Goal: Transaction & Acquisition: Purchase product/service

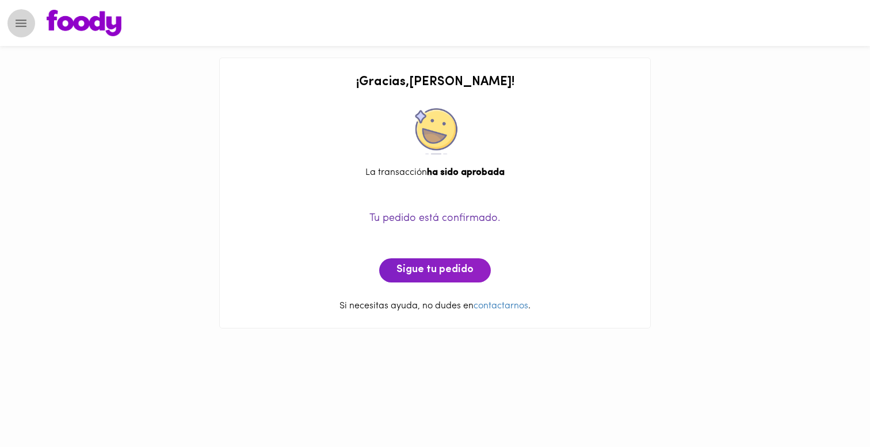
click at [25, 29] on icon "Menu" at bounding box center [21, 23] width 14 height 14
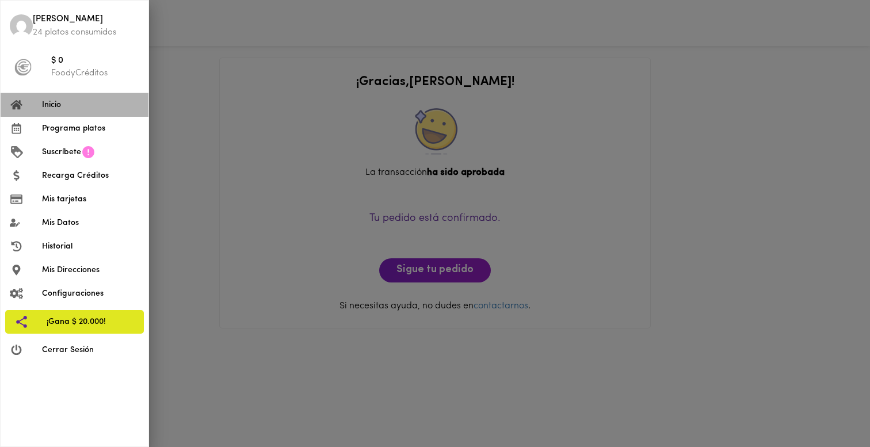
click at [65, 111] on li "Inicio" at bounding box center [75, 105] width 148 height 24
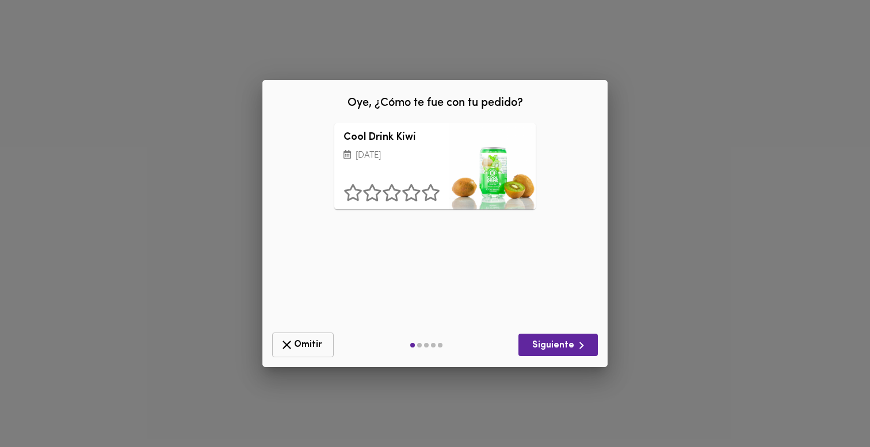
click at [292, 340] on icon "button" at bounding box center [287, 345] width 14 height 14
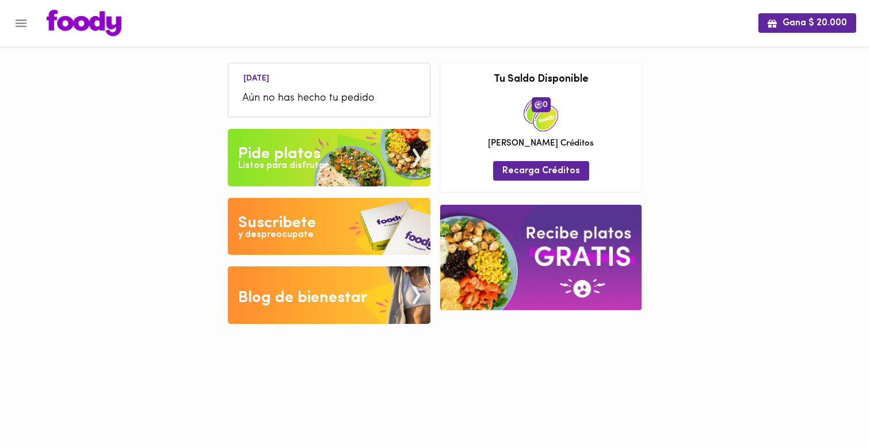
click at [290, 136] on img at bounding box center [329, 158] width 203 height 58
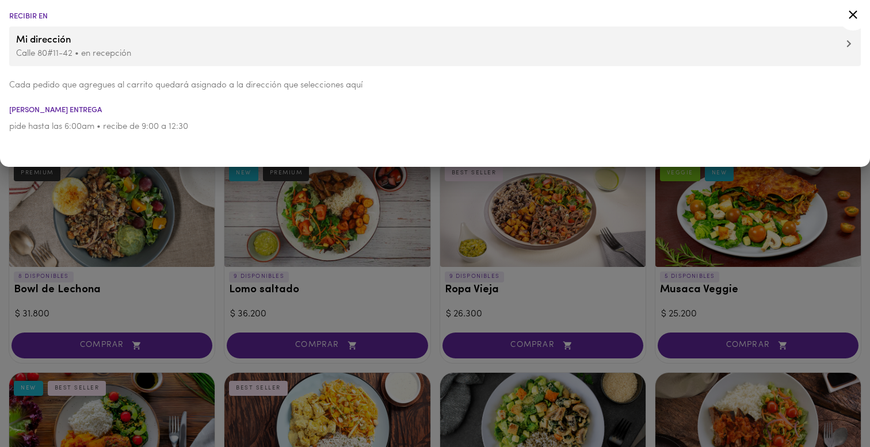
click at [201, 196] on div at bounding box center [435, 223] width 870 height 447
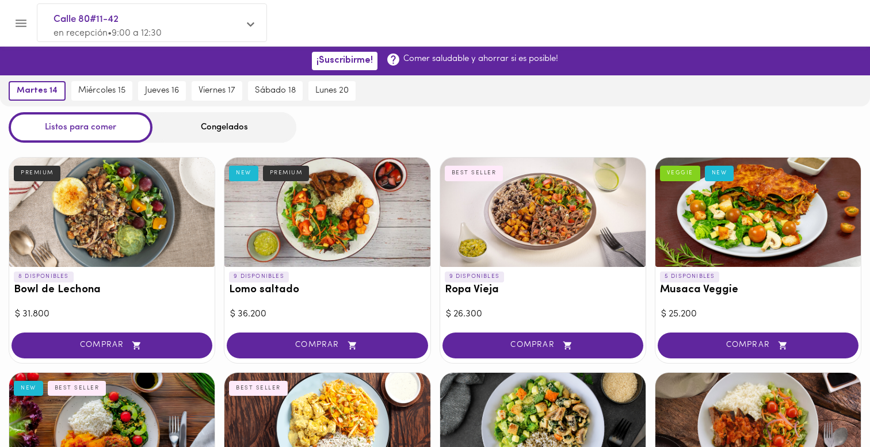
click at [245, 133] on div "Congelados" at bounding box center [225, 127] width 144 height 31
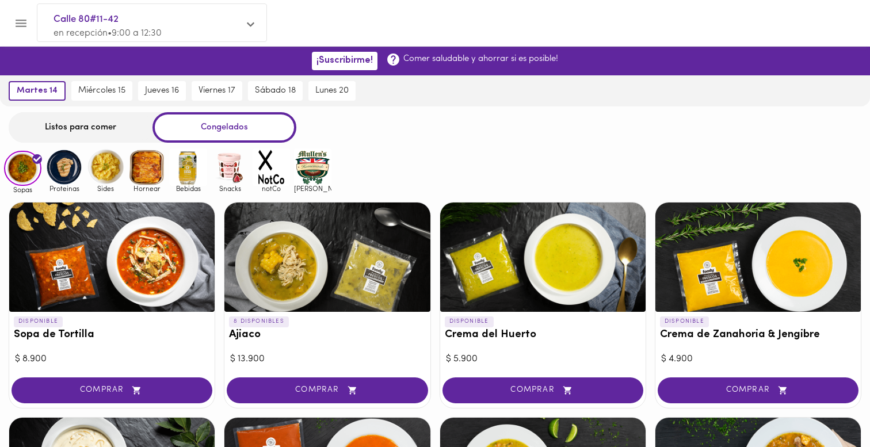
click at [176, 161] on img at bounding box center [188, 167] width 37 height 37
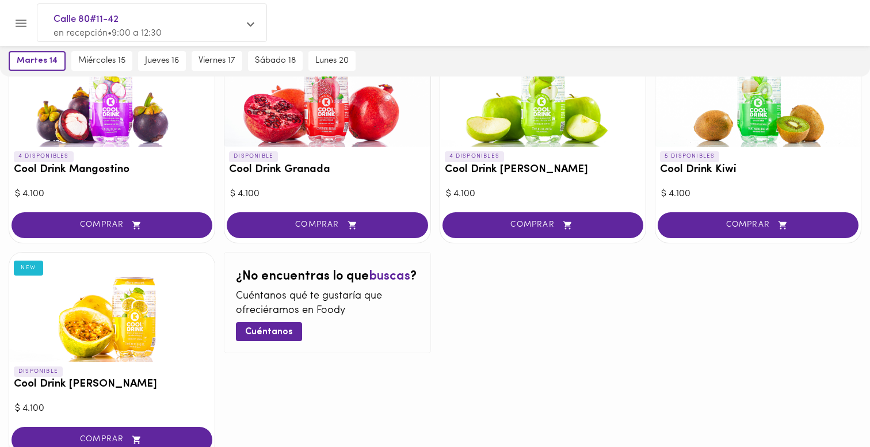
scroll to position [177, 0]
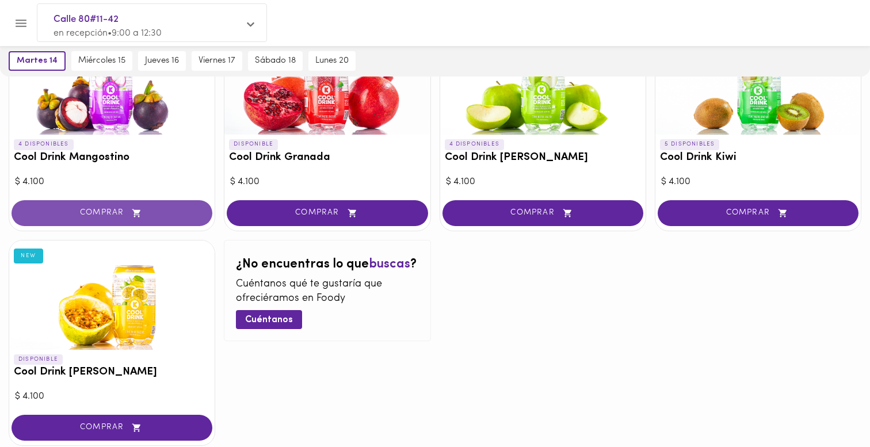
click at [164, 210] on span "COMPRAR" at bounding box center [112, 213] width 172 height 10
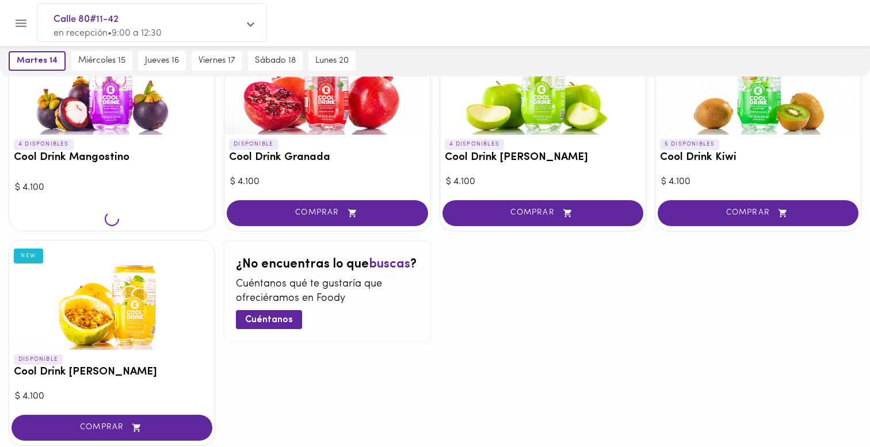
scroll to position [178, 0]
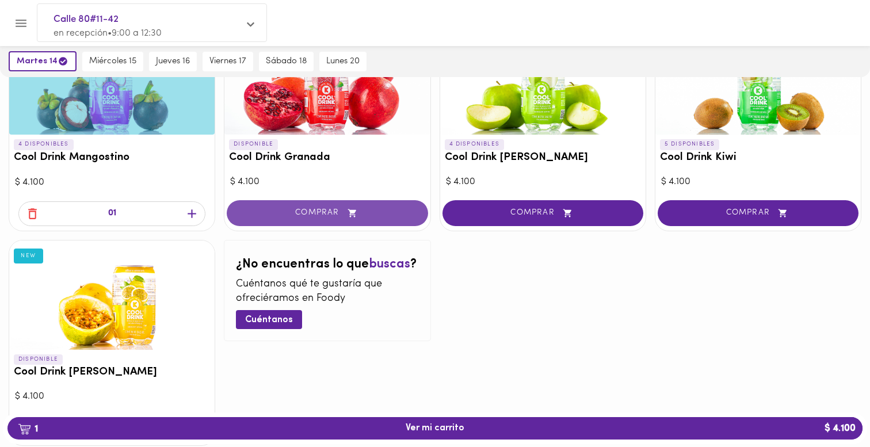
click at [269, 219] on button "COMPRAR" at bounding box center [327, 213] width 201 height 26
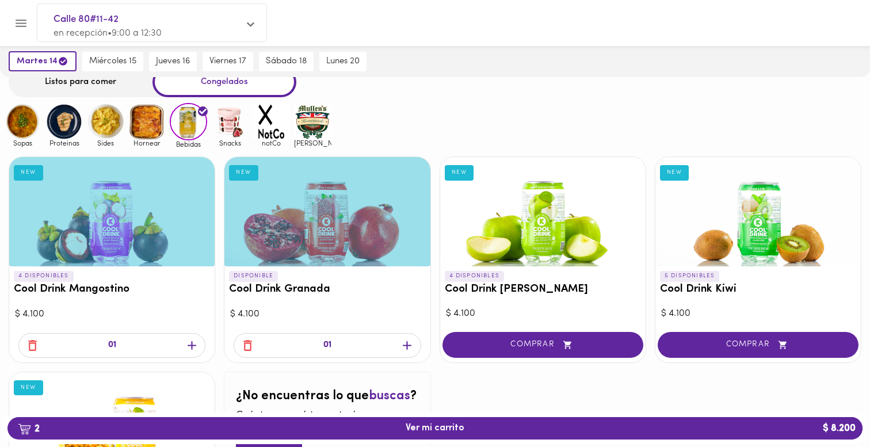
scroll to position [0, 0]
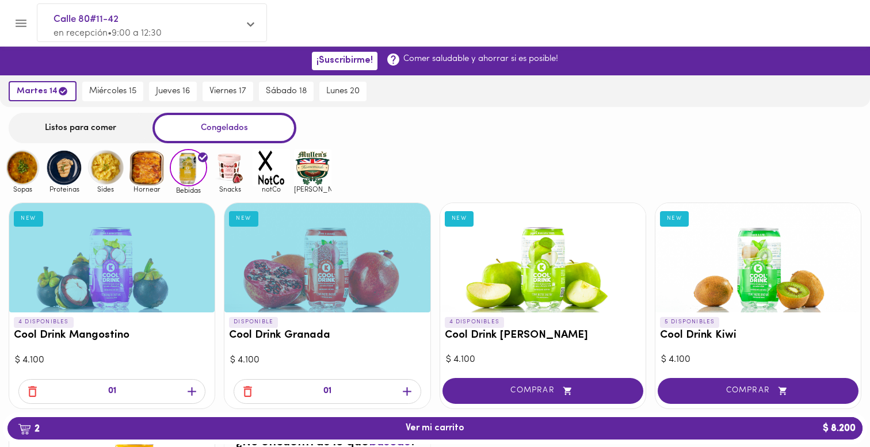
click at [142, 168] on img at bounding box center [146, 167] width 37 height 37
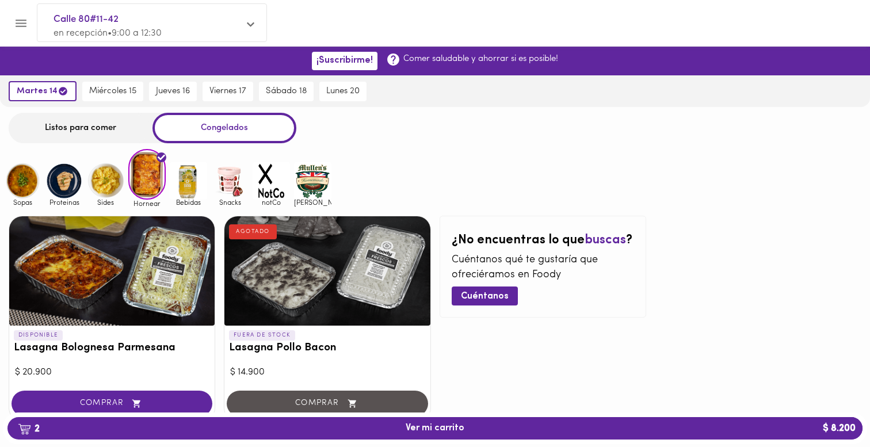
click at [110, 176] on img at bounding box center [105, 180] width 37 height 37
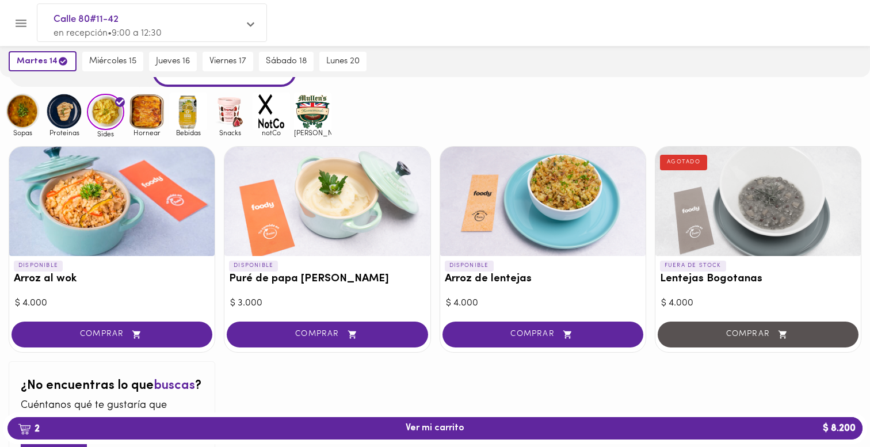
scroll to position [49, 0]
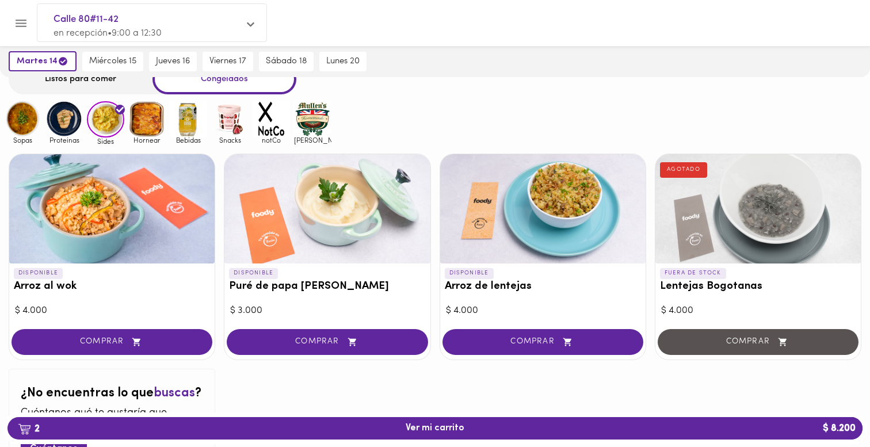
click at [63, 128] on img at bounding box center [63, 118] width 37 height 37
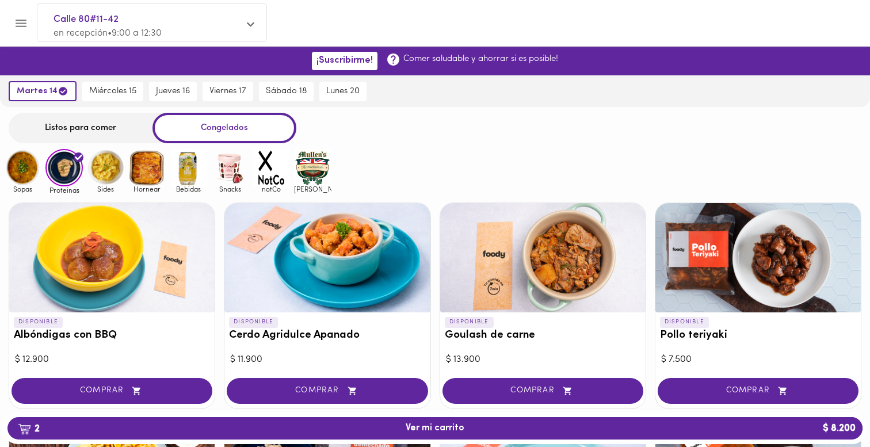
click at [23, 169] on img at bounding box center [22, 167] width 37 height 37
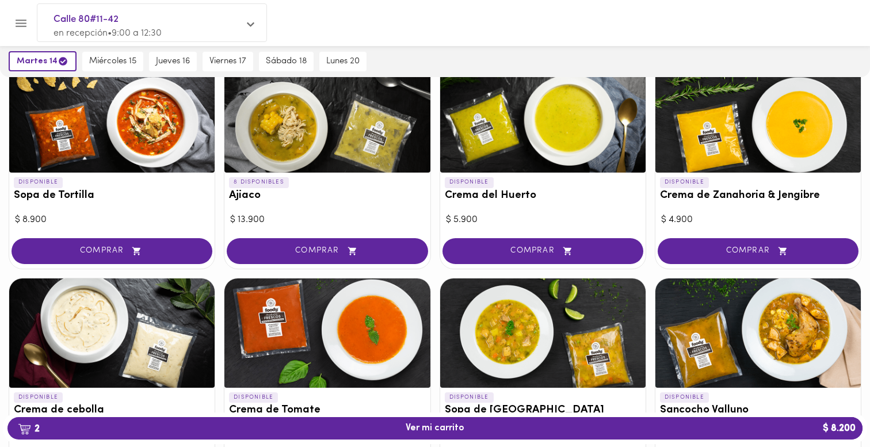
scroll to position [160, 0]
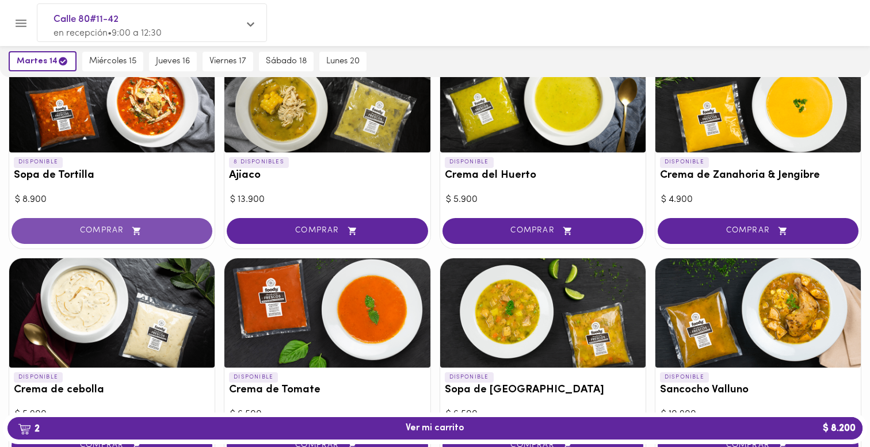
click at [147, 224] on button "COMPRAR" at bounding box center [112, 231] width 201 height 26
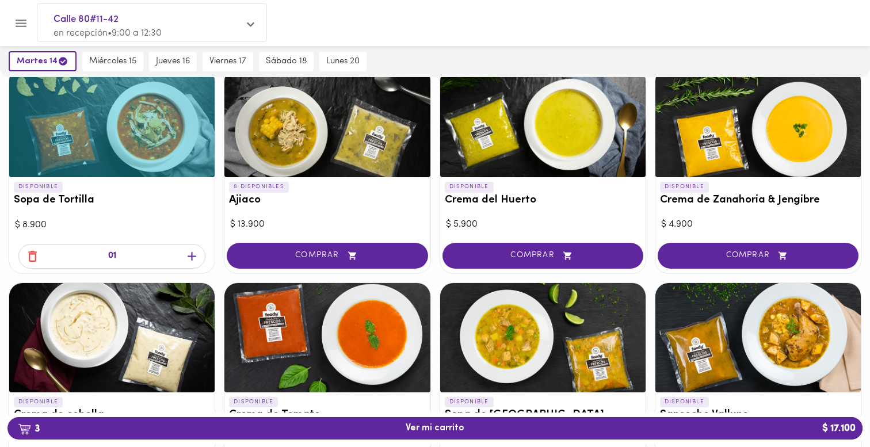
scroll to position [132, 0]
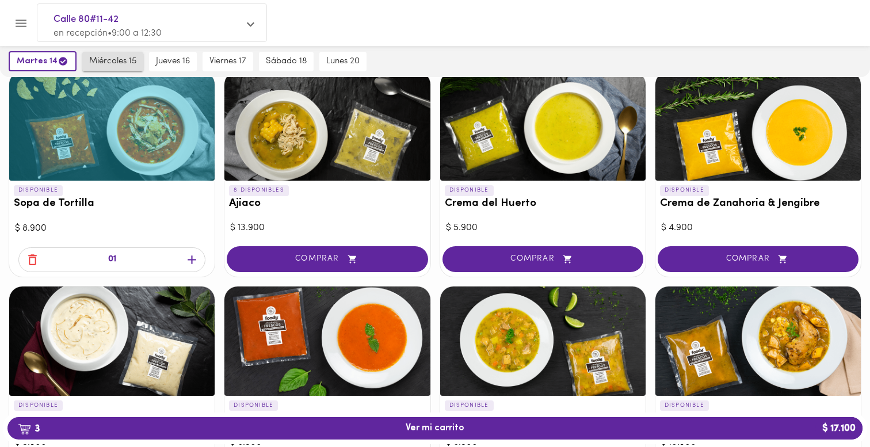
click at [123, 58] on span "miércoles 15" at bounding box center [112, 61] width 47 height 10
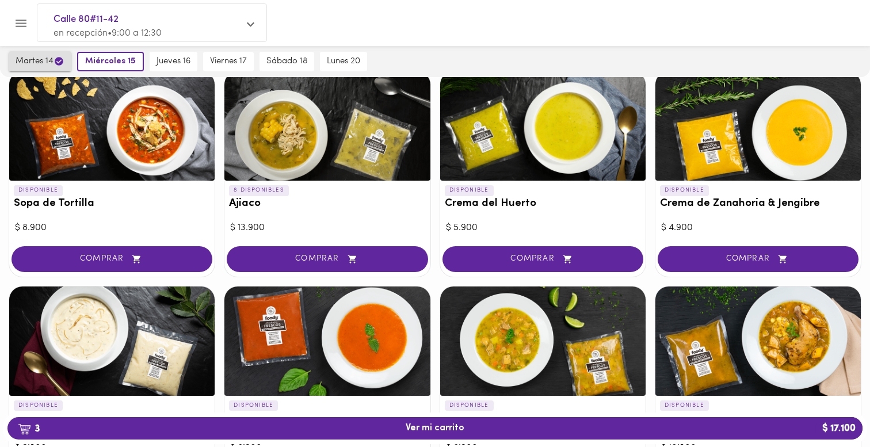
click at [51, 59] on span "martes 14" at bounding box center [40, 61] width 49 height 11
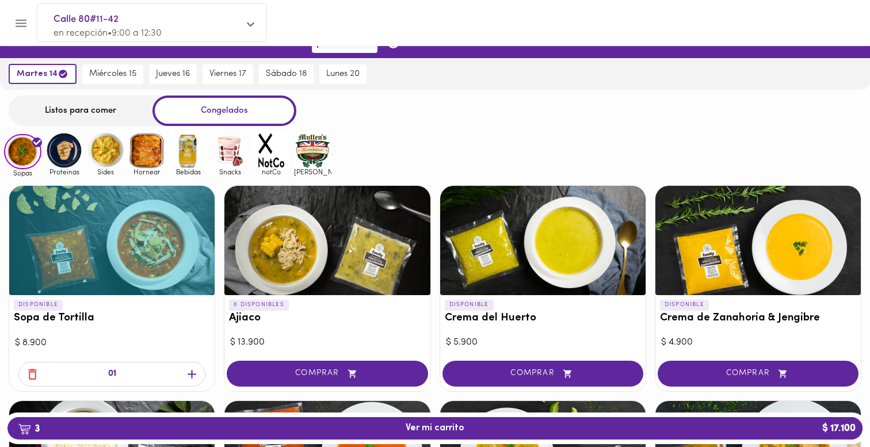
scroll to position [0, 0]
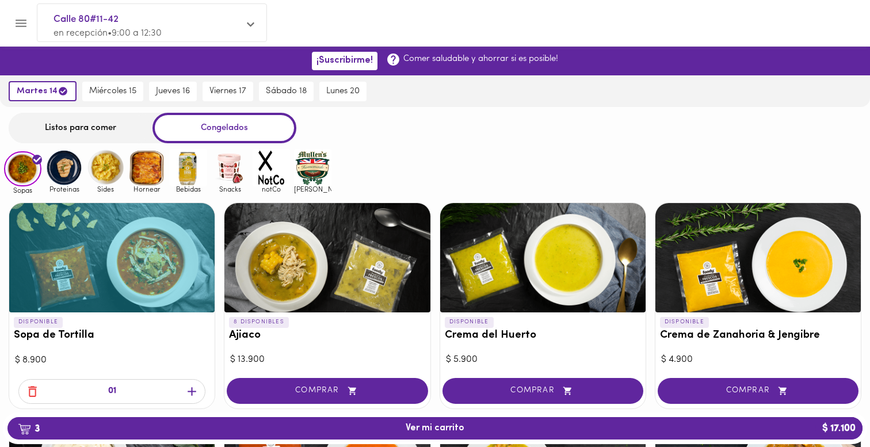
click at [60, 159] on img at bounding box center [63, 167] width 37 height 37
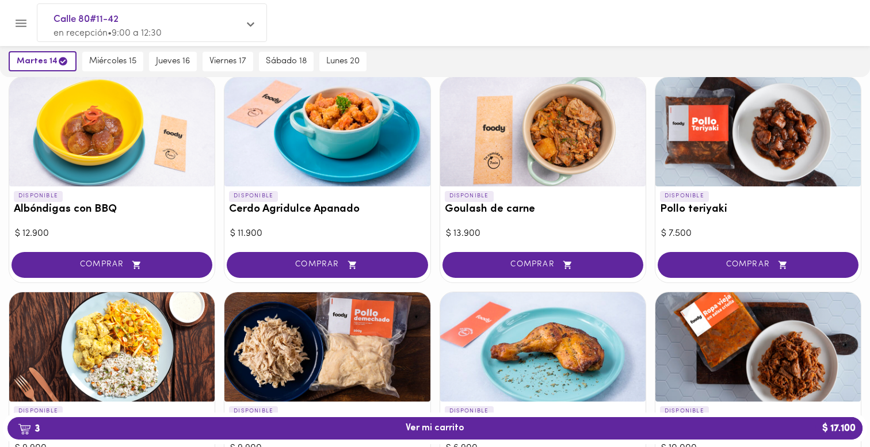
scroll to position [117, 0]
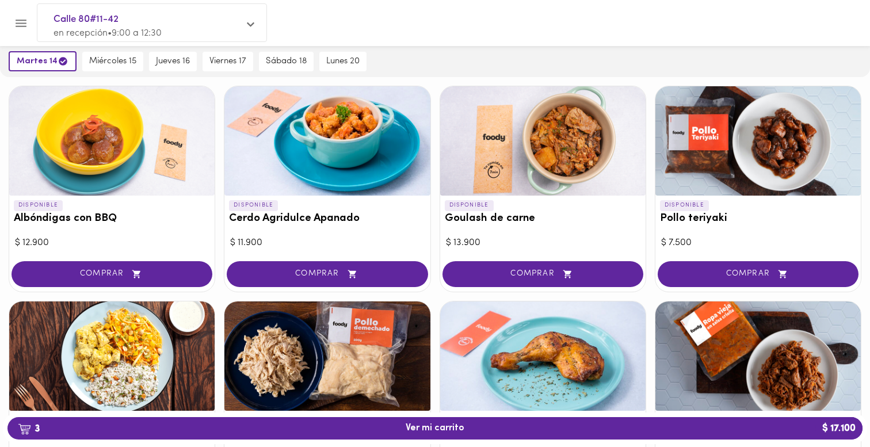
click at [555, 146] on div at bounding box center [542, 140] width 205 height 109
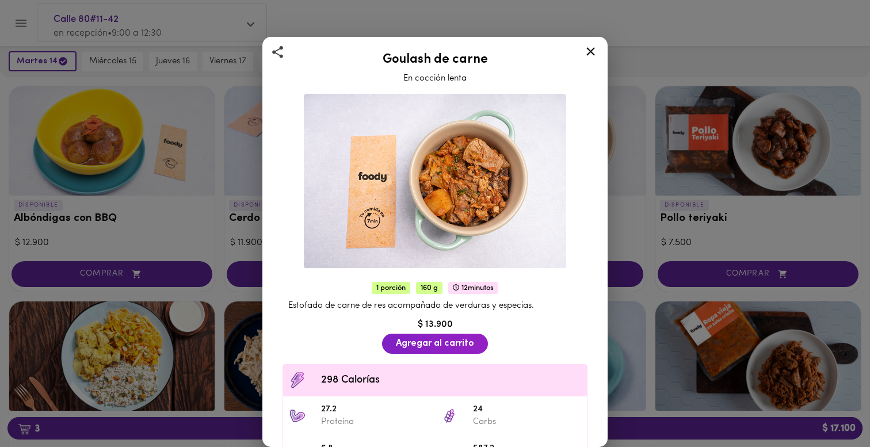
click at [591, 53] on icon at bounding box center [591, 51] width 14 height 14
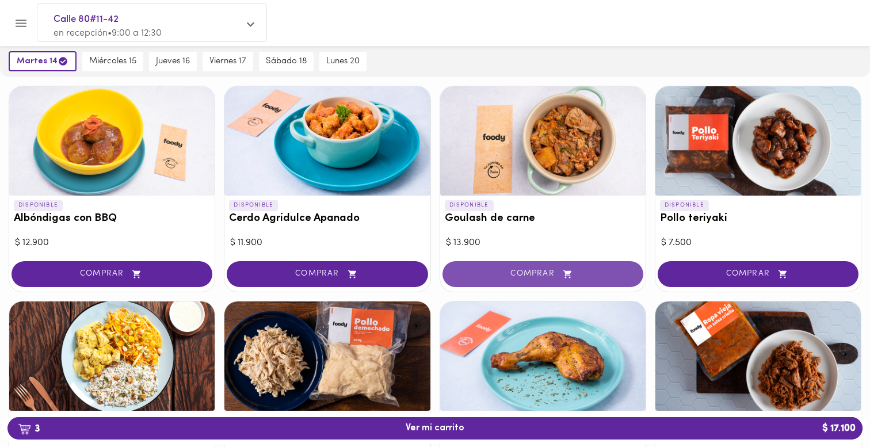
click at [531, 275] on span "COMPRAR" at bounding box center [543, 274] width 172 height 10
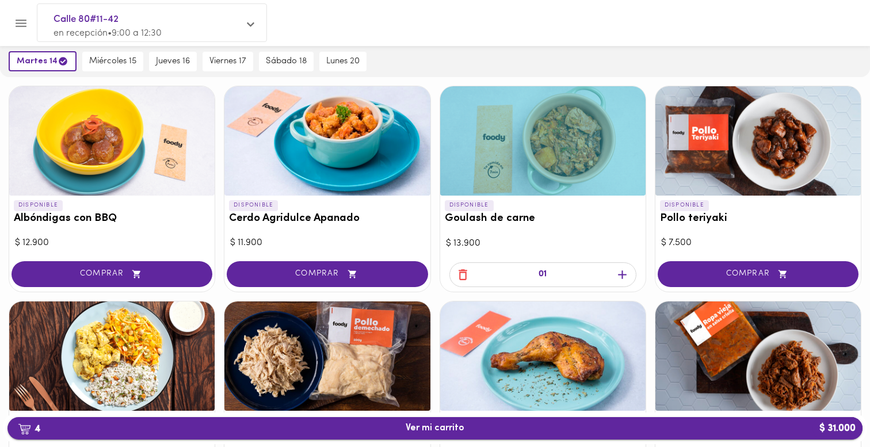
click at [521, 428] on span "4 Ver mi carrito $ 31.000" at bounding box center [435, 428] width 837 height 11
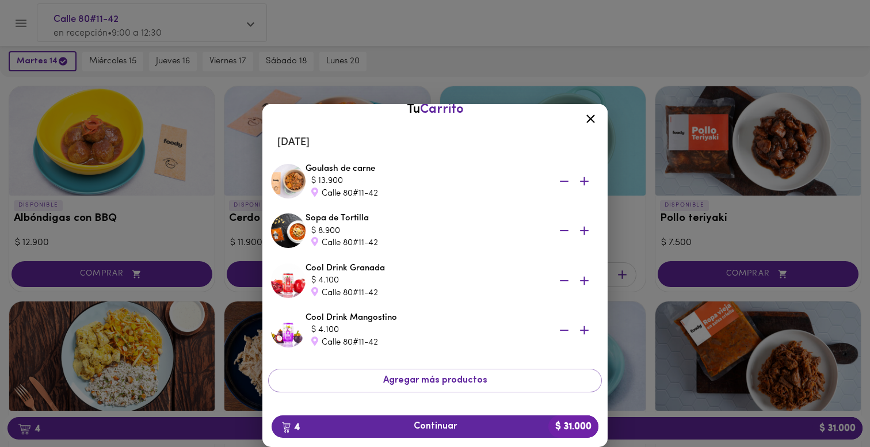
scroll to position [9, 0]
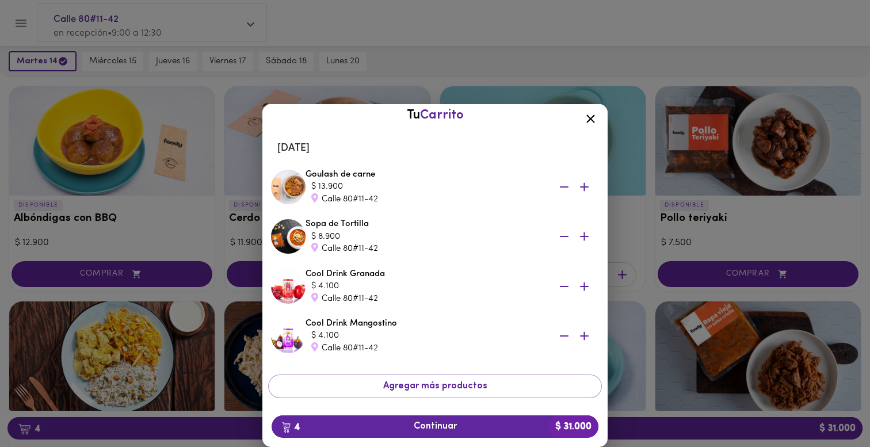
click at [536, 82] on div "Tu Carrito [DATE] Goulash de carne $ 13.900 Calle 80#11-42 Sopa de Tortilla $ 8…" at bounding box center [435, 257] width 870 height 380
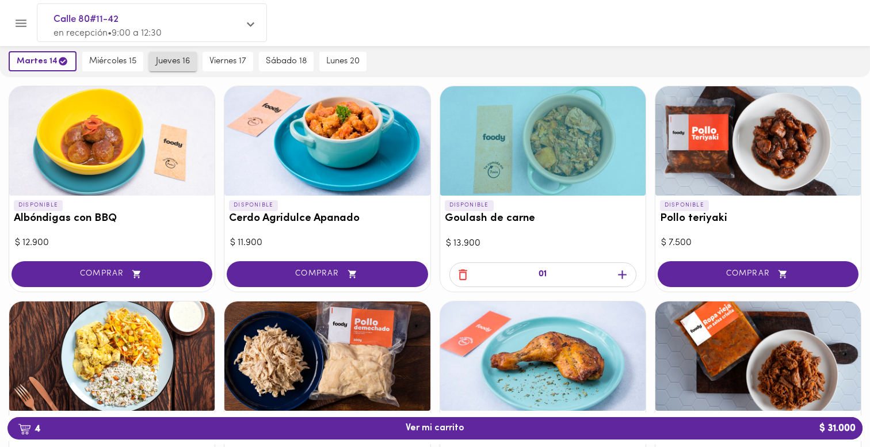
click at [168, 64] on span "jueves 16" at bounding box center [173, 61] width 34 height 10
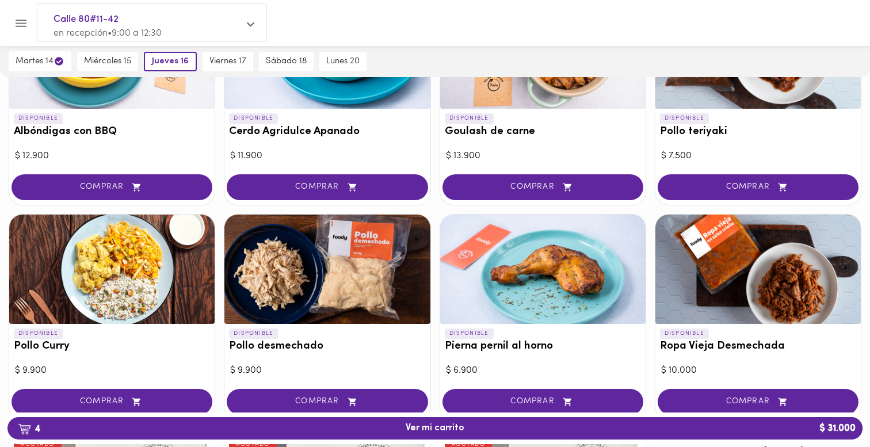
scroll to position [207, 0]
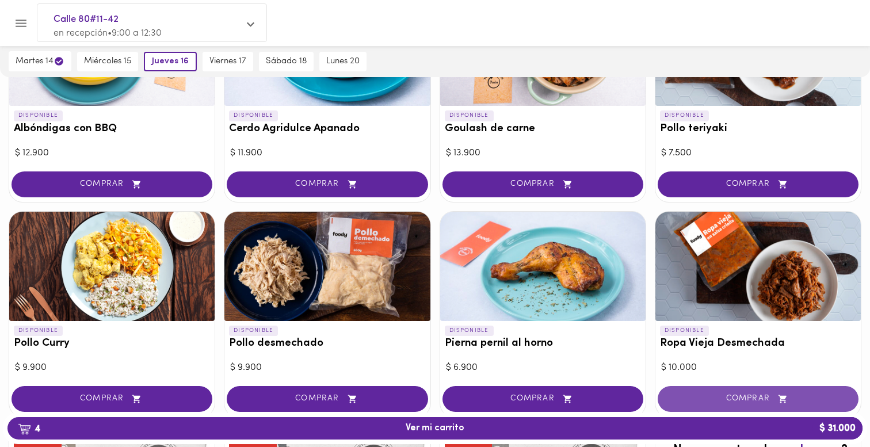
click at [728, 395] on span "COMPRAR" at bounding box center [758, 399] width 172 height 10
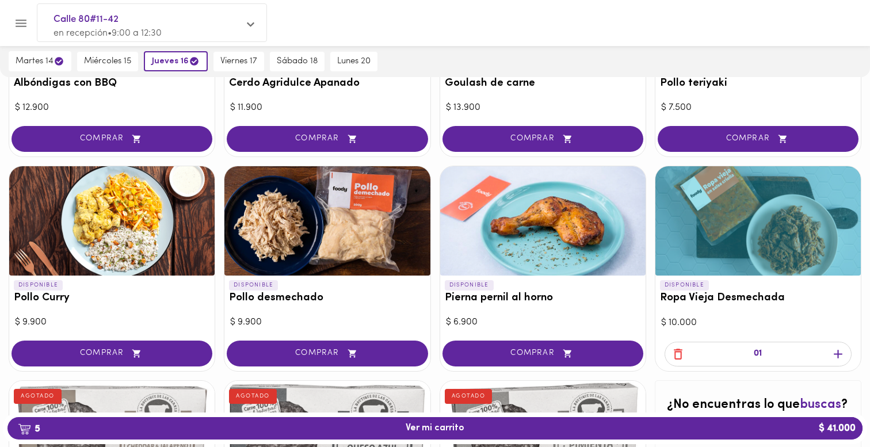
scroll to position [256, 0]
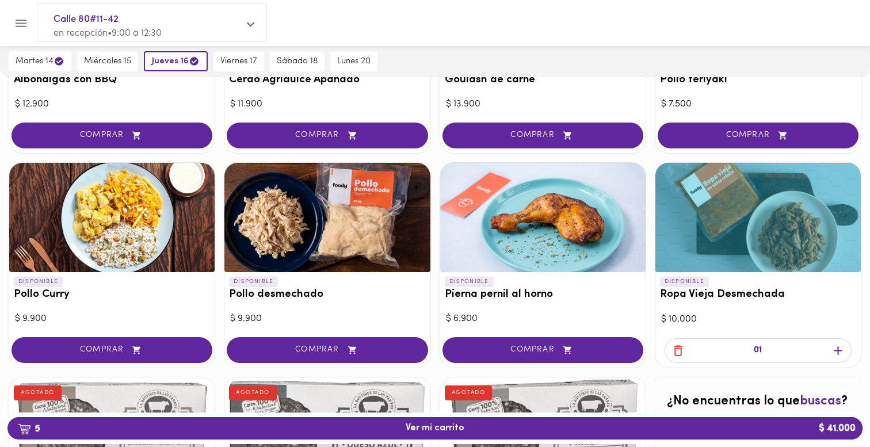
click at [835, 351] on icon "button" at bounding box center [838, 351] width 14 height 14
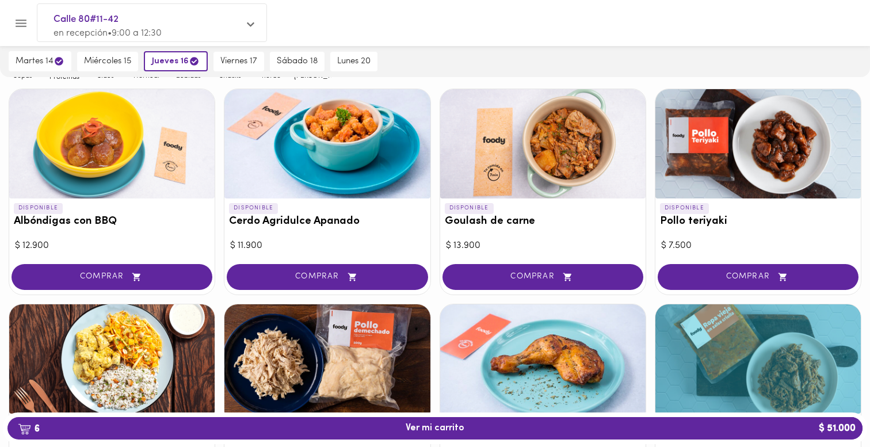
scroll to position [0, 0]
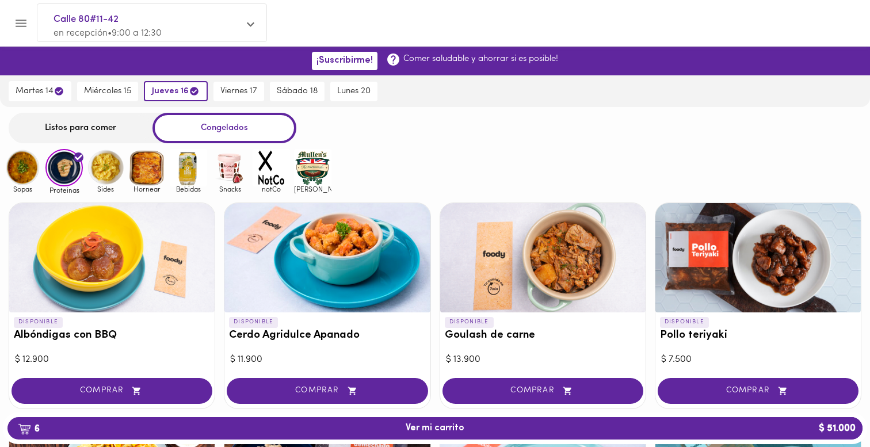
click at [103, 164] on img at bounding box center [105, 167] width 37 height 37
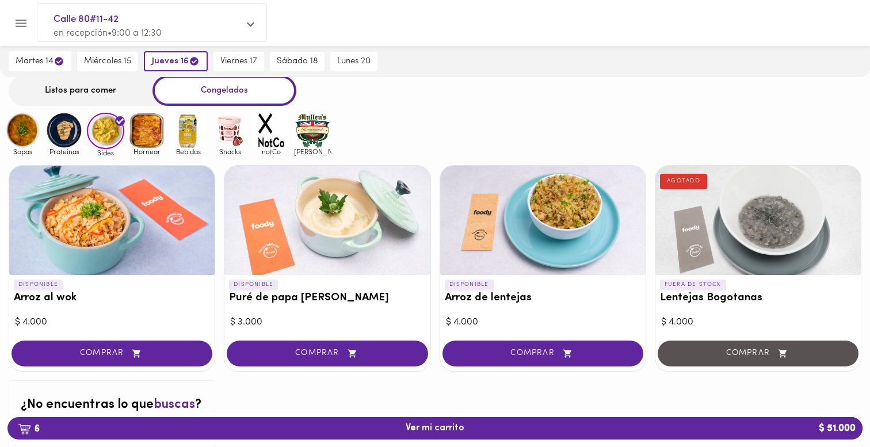
scroll to position [41, 0]
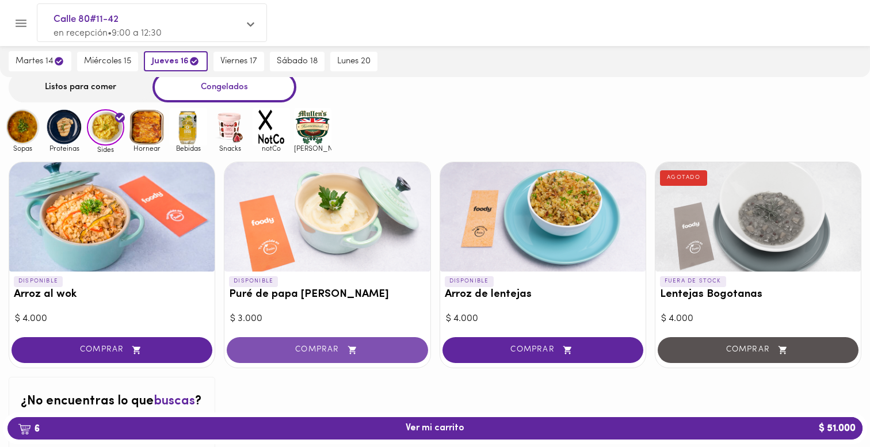
click at [372, 353] on span "COMPRAR" at bounding box center [327, 350] width 172 height 10
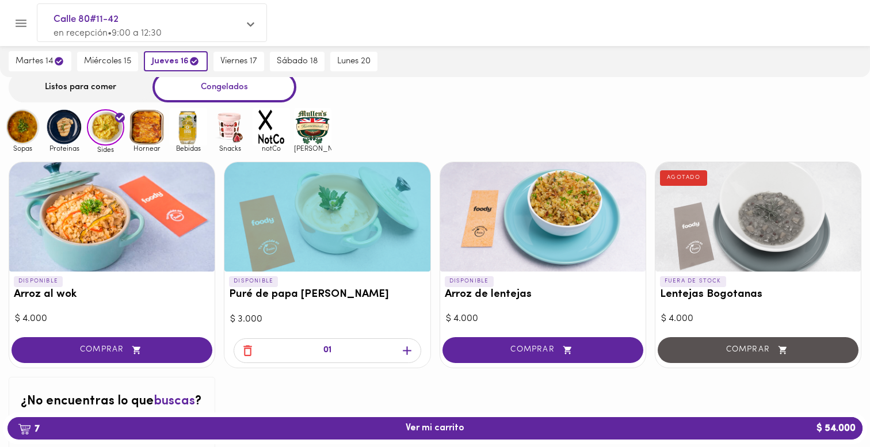
click at [178, 124] on img at bounding box center [188, 126] width 37 height 37
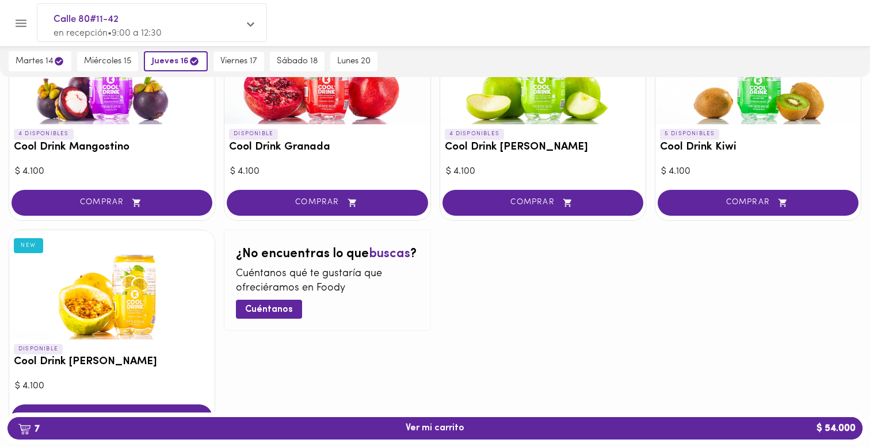
scroll to position [208, 0]
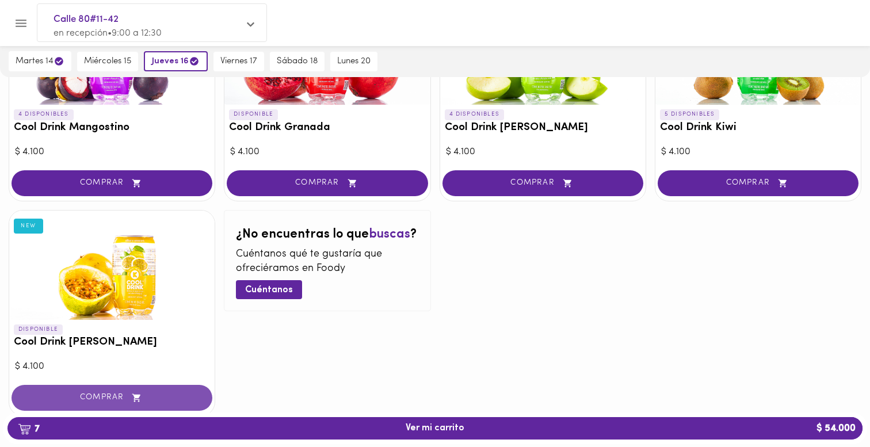
click at [150, 391] on button "COMPRAR" at bounding box center [112, 398] width 201 height 26
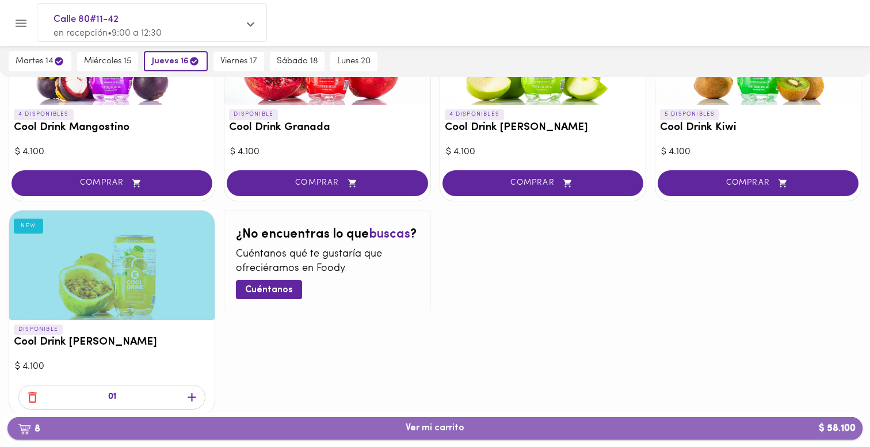
click at [573, 425] on span "8 Ver mi carrito $ 58.100" at bounding box center [435, 428] width 837 height 11
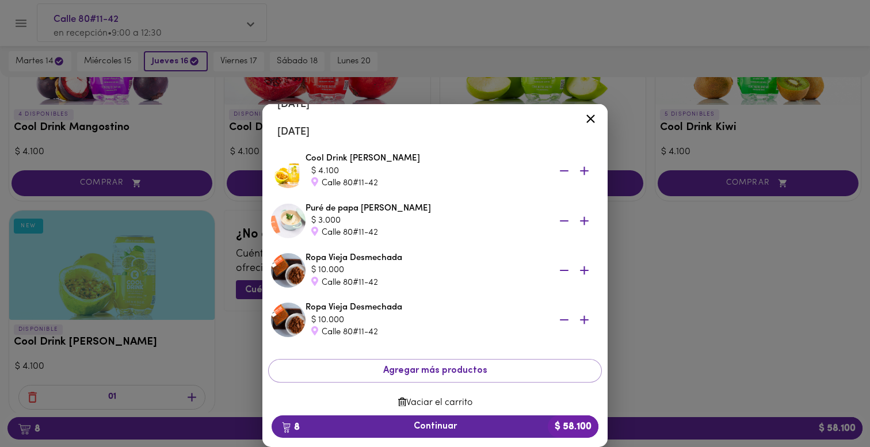
scroll to position [252, 0]
click at [485, 424] on span "8 Continuar $ 58.100" at bounding box center [435, 426] width 309 height 11
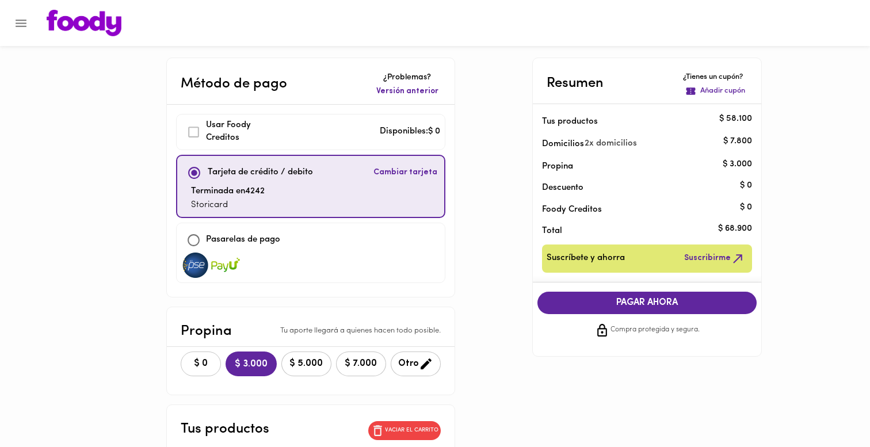
click at [195, 360] on span "$ 0" at bounding box center [200, 364] width 25 height 11
click at [703, 307] on span "PAGAR AHORA" at bounding box center [647, 303] width 197 height 11
